Goal: Complete application form: Complete application form

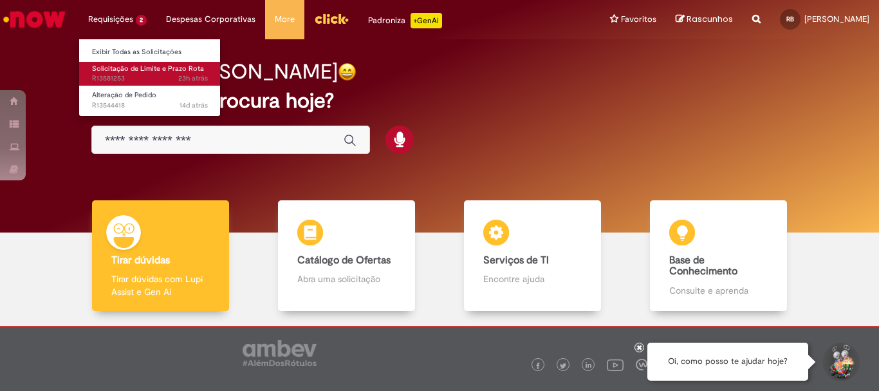
click at [138, 65] on span "Solicitação de Limite e Prazo Rota" at bounding box center [148, 69] width 112 height 10
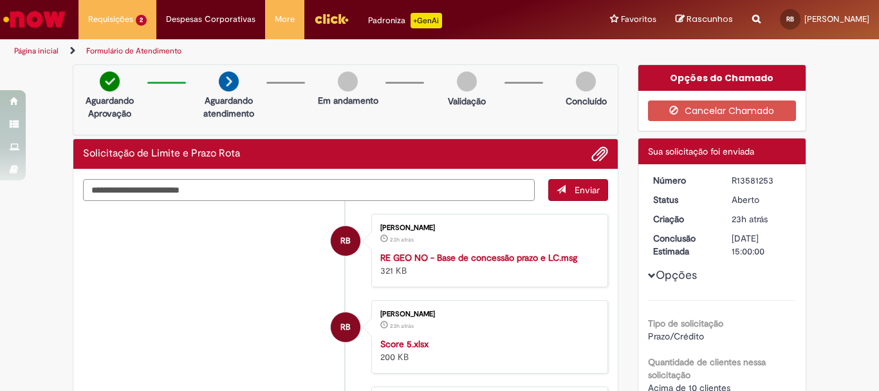
click at [277, 189] on textarea "Digite sua mensagem aqui..." at bounding box center [309, 190] width 452 height 22
type textarea "**********"
